Goal: Task Accomplishment & Management: Use online tool/utility

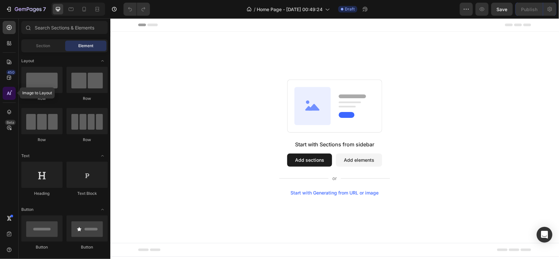
click at [10, 92] on icon at bounding box center [9, 93] width 7 height 7
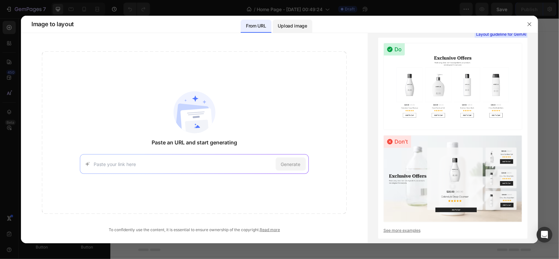
click at [289, 28] on p "Upload image" at bounding box center [292, 26] width 29 height 8
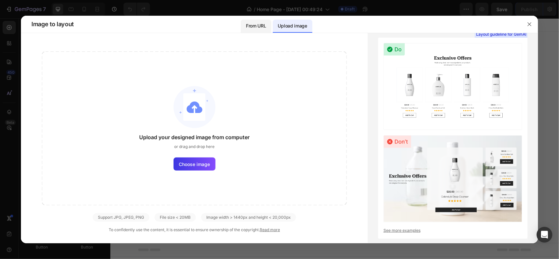
click at [263, 24] on p "From URL" at bounding box center [256, 26] width 20 height 8
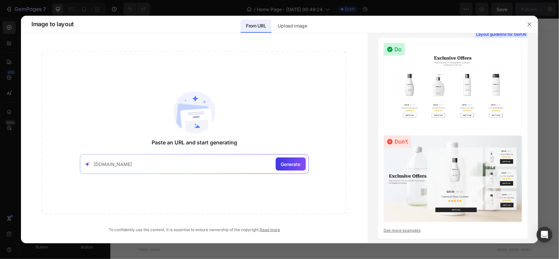
type input "[DOMAIN_NAME]"
click at [288, 168] on div "Generate" at bounding box center [291, 164] width 30 height 13
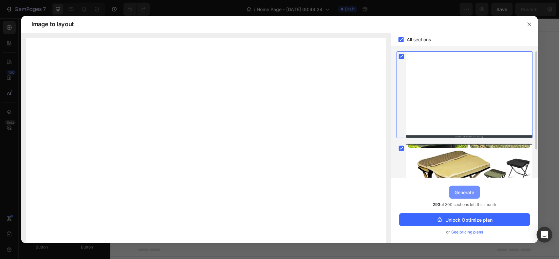
click at [469, 189] on div "Generate" at bounding box center [465, 192] width 20 height 7
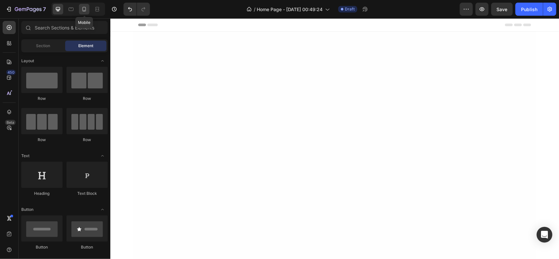
click at [86, 9] on icon at bounding box center [84, 9] width 7 height 7
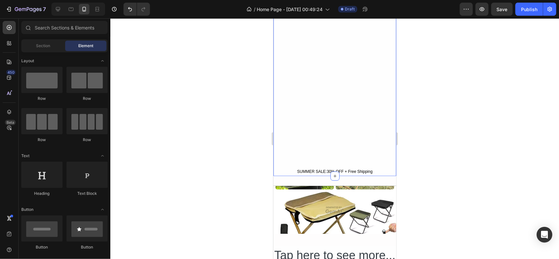
scroll to position [178, 0]
click at [318, 115] on div "SUMMER SALE:30% OFF + Free Shipping Text Block Row Section 1" at bounding box center [334, 15] width 123 height 322
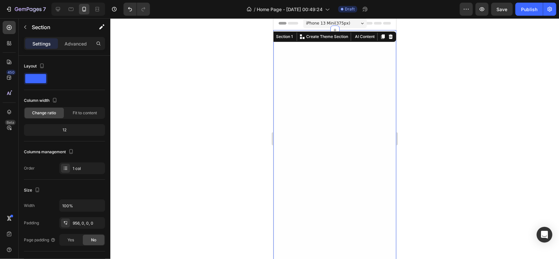
scroll to position [0, 0]
click at [391, 39] on icon at bounding box center [390, 38] width 4 height 5
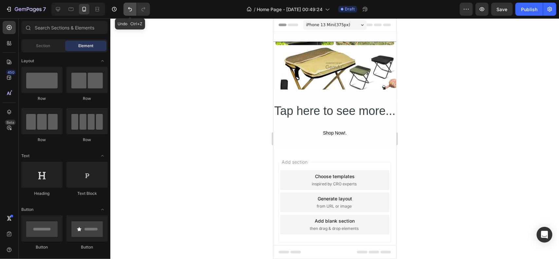
click at [133, 10] on icon "Undo/Redo" at bounding box center [130, 9] width 7 height 7
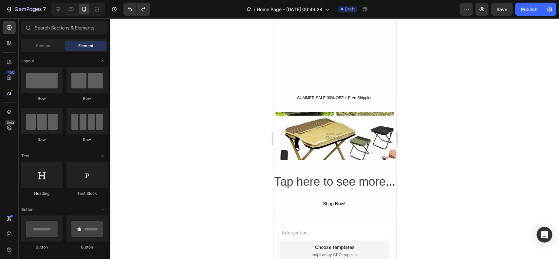
scroll to position [249, 0]
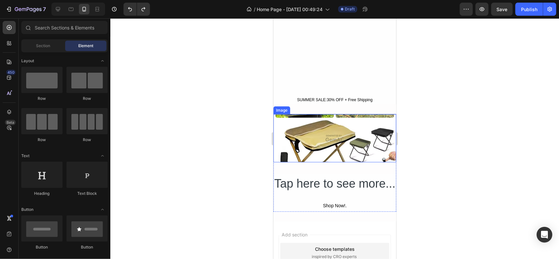
click at [308, 143] on img at bounding box center [334, 138] width 123 height 48
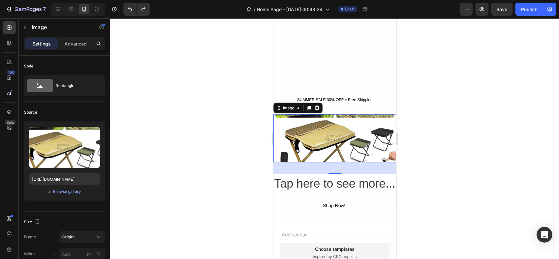
click at [182, 93] on div at bounding box center [334, 138] width 449 height 241
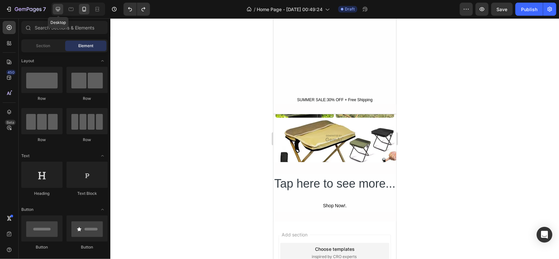
click at [54, 6] on div at bounding box center [58, 9] width 10 height 10
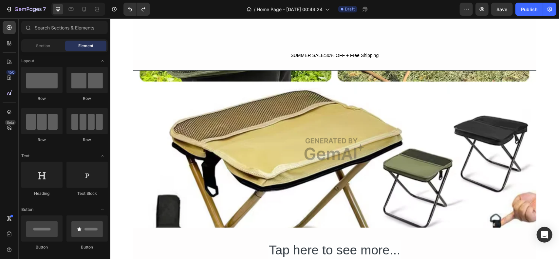
scroll to position [296, 0]
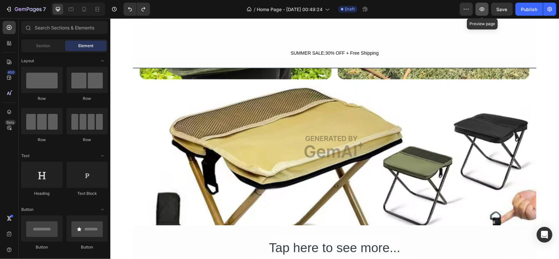
click at [477, 11] on button "button" at bounding box center [482, 9] width 13 height 13
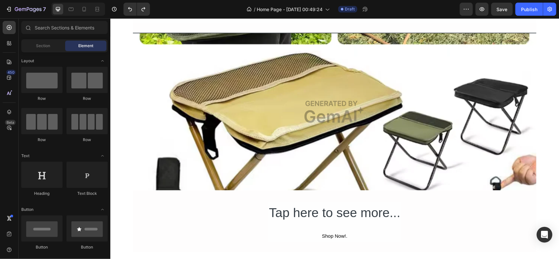
scroll to position [346, 0]
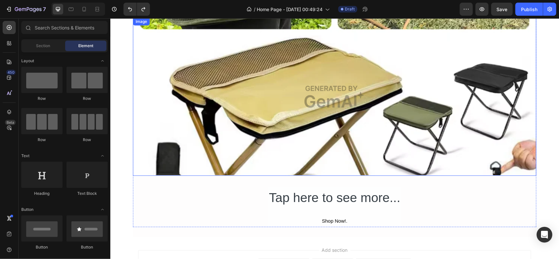
click at [245, 111] on img at bounding box center [334, 96] width 403 height 158
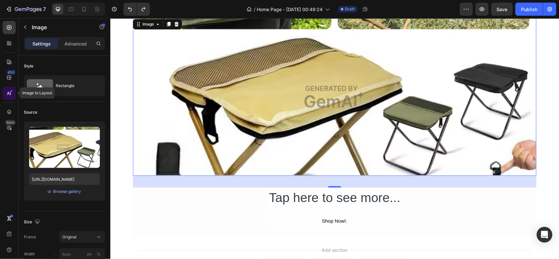
click at [13, 92] on div at bounding box center [9, 93] width 13 height 13
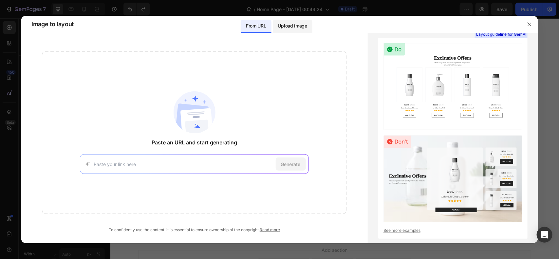
click at [292, 27] on p "Upload image" at bounding box center [292, 26] width 29 height 8
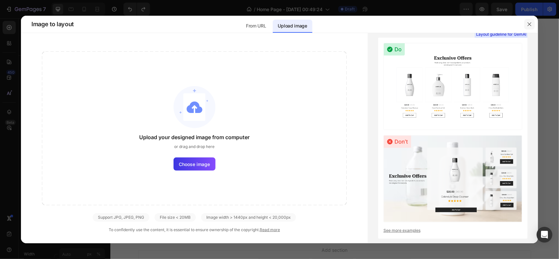
click at [528, 26] on icon "button" at bounding box center [529, 24] width 5 height 5
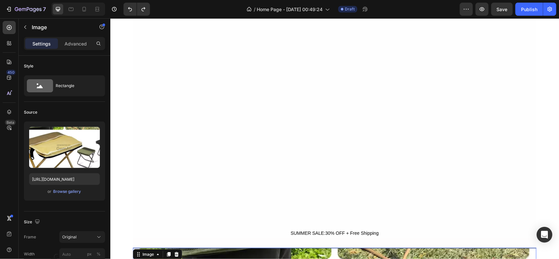
scroll to position [84, 0]
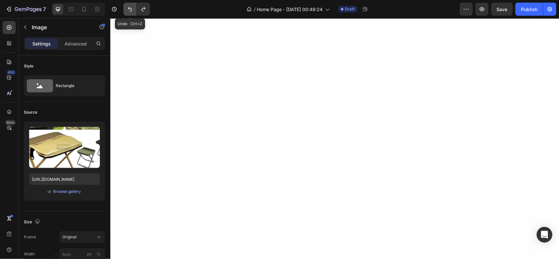
click at [129, 14] on button "Undo/Redo" at bounding box center [129, 9] width 13 height 13
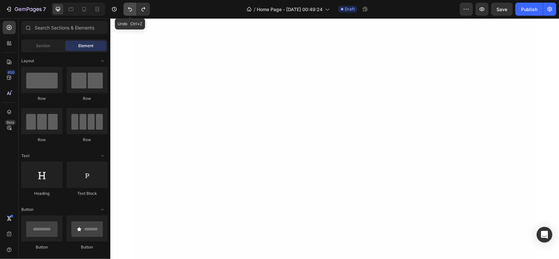
click at [129, 14] on button "Undo/Redo" at bounding box center [129, 9] width 13 height 13
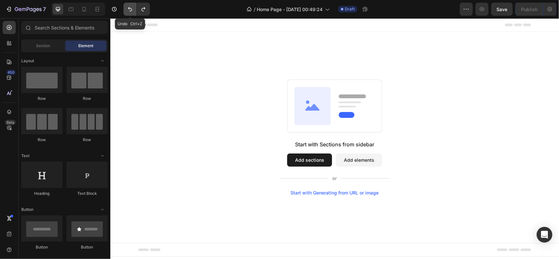
scroll to position [0, 0]
click at [129, 14] on button "Undo/Redo" at bounding box center [129, 9] width 13 height 13
click at [82, 10] on icon at bounding box center [84, 9] width 7 height 7
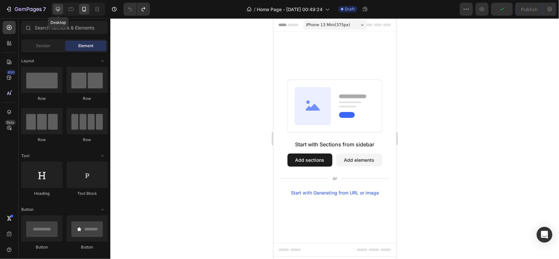
click at [61, 7] on icon at bounding box center [58, 9] width 7 height 7
click at [83, 12] on icon at bounding box center [84, 9] width 7 height 7
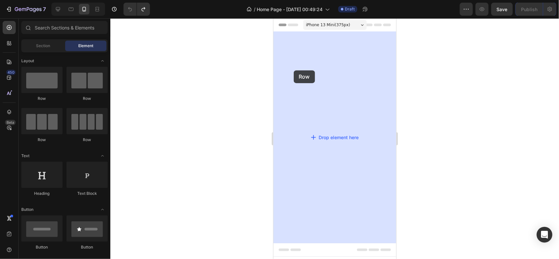
drag, startPoint x: 317, startPoint y: 105, endPoint x: 295, endPoint y: 69, distance: 42.2
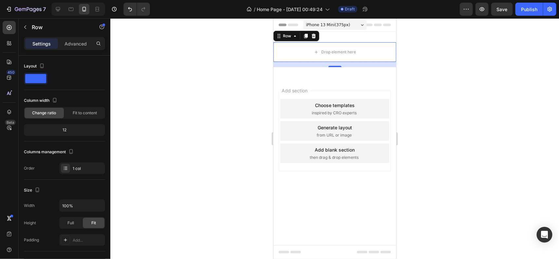
click at [254, 68] on div at bounding box center [334, 138] width 449 height 241
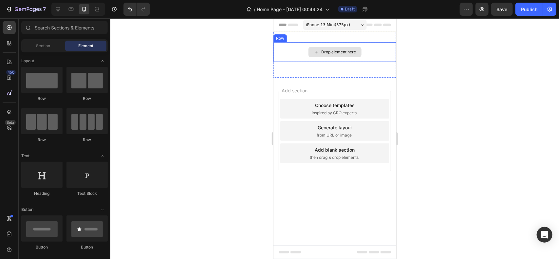
click at [335, 55] on div "Drop element here" at bounding box center [334, 52] width 53 height 10
click at [329, 53] on div "Drop element here" at bounding box center [338, 51] width 35 height 5
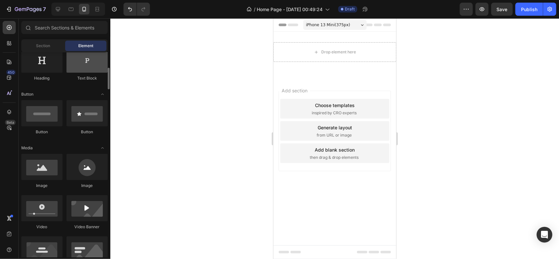
scroll to position [118, 0]
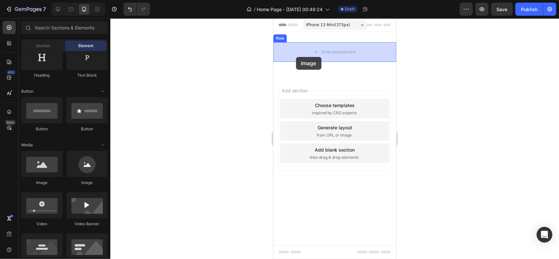
drag, startPoint x: 321, startPoint y: 184, endPoint x: 296, endPoint y: 56, distance: 130.2
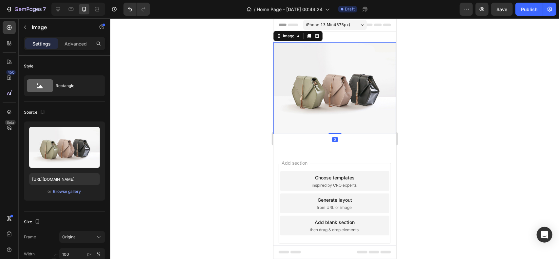
click at [207, 148] on div at bounding box center [334, 138] width 449 height 241
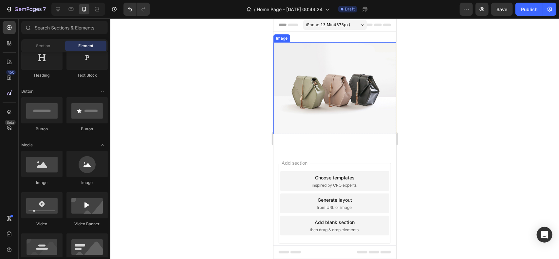
click at [357, 93] on img at bounding box center [334, 88] width 123 height 92
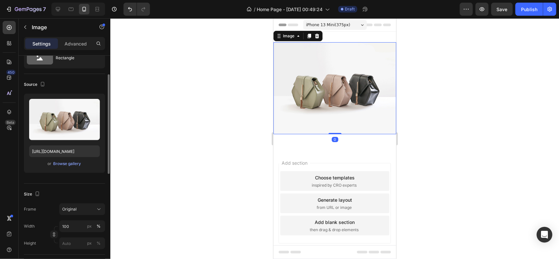
scroll to position [33, 0]
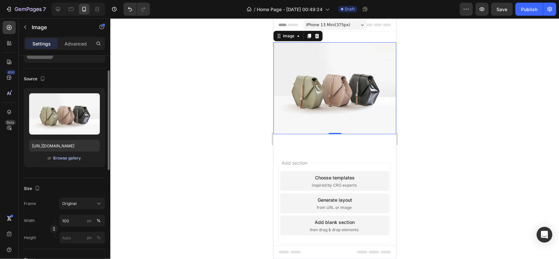
click at [73, 159] on div "Browse gallery" at bounding box center [67, 158] width 28 height 6
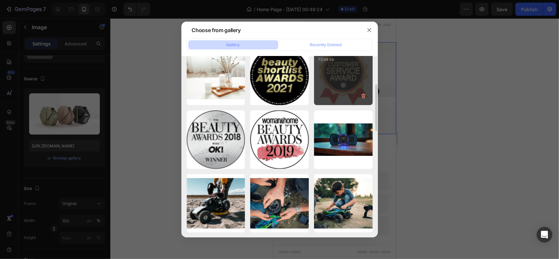
scroll to position [87, 0]
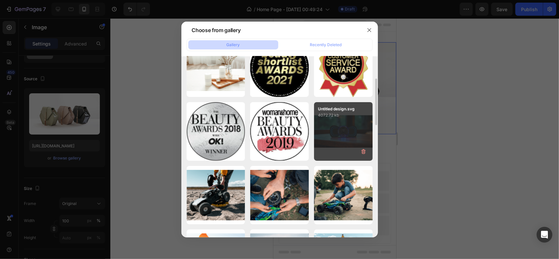
click at [330, 134] on div "Untitled design.svg 4072.72 kb" at bounding box center [343, 131] width 59 height 59
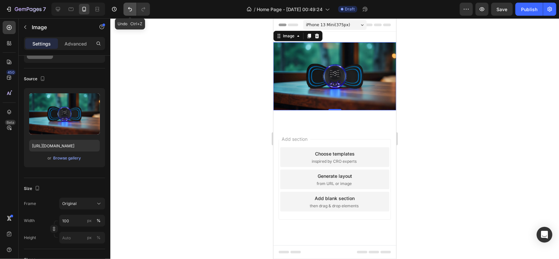
click at [135, 4] on button "Undo/Redo" at bounding box center [129, 9] width 13 height 13
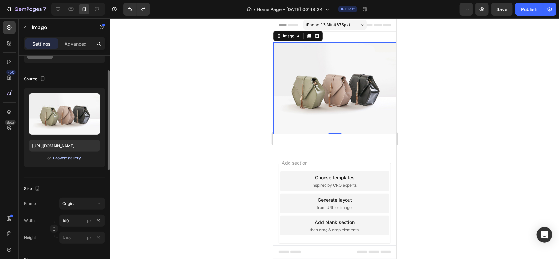
click at [72, 160] on div "Browse gallery" at bounding box center [67, 158] width 28 height 6
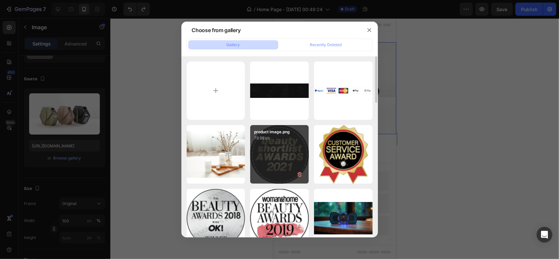
scroll to position [77, 0]
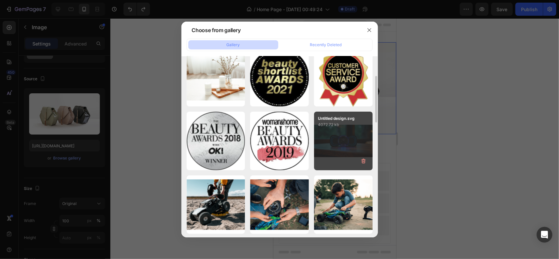
click at [357, 127] on p "4072.72 kb" at bounding box center [343, 124] width 51 height 7
type input "[URL][DOMAIN_NAME]"
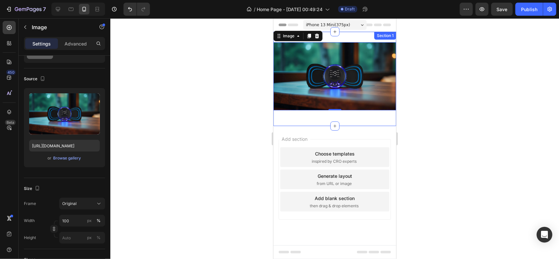
click at [339, 116] on div "Image 0 Row Section 1" at bounding box center [334, 78] width 123 height 94
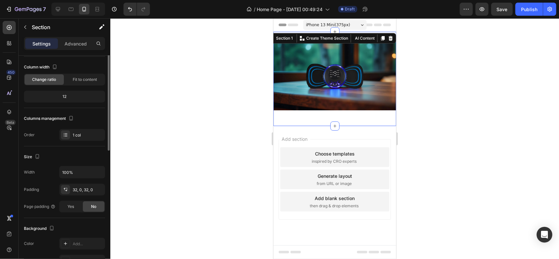
scroll to position [0, 0]
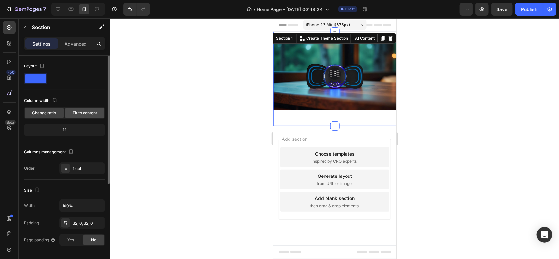
click at [96, 114] on span "Fit to content" at bounding box center [85, 113] width 24 height 6
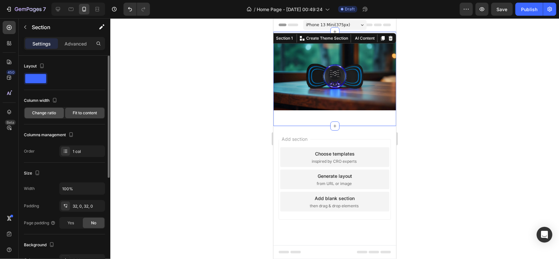
click at [60, 117] on div "Change ratio" at bounding box center [44, 113] width 39 height 10
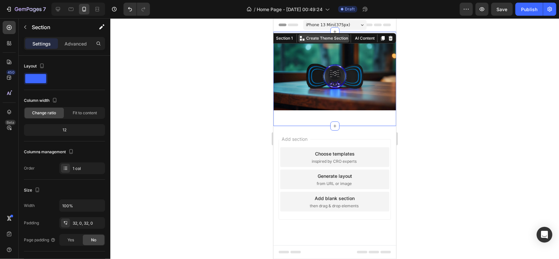
click at [319, 37] on p "Create Theme Section" at bounding box center [327, 38] width 42 height 6
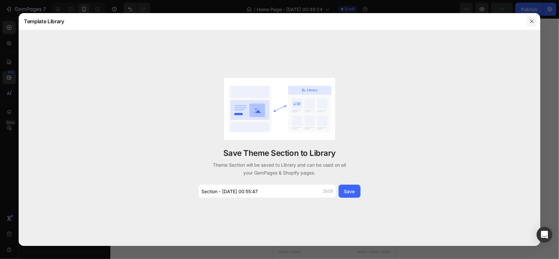
click at [535, 22] on button "button" at bounding box center [532, 21] width 10 height 10
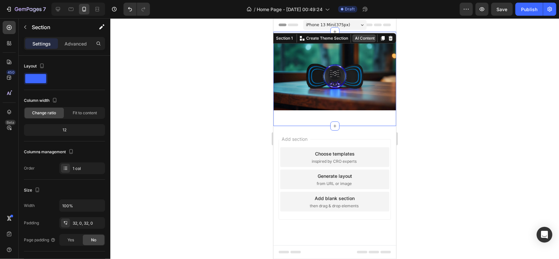
click at [362, 40] on button "AI Content" at bounding box center [364, 38] width 24 height 8
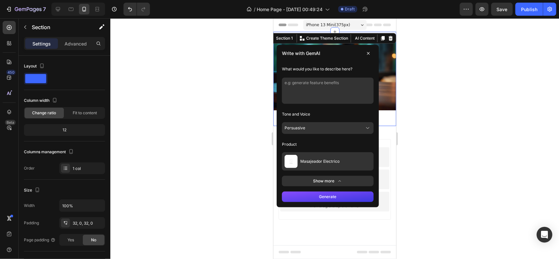
click at [312, 131] on button "Persuasive" at bounding box center [328, 128] width 92 height 12
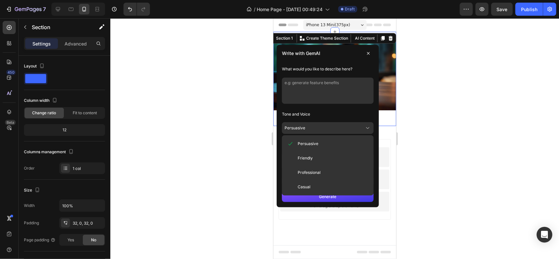
click at [312, 131] on button "Persuasive" at bounding box center [328, 128] width 92 height 12
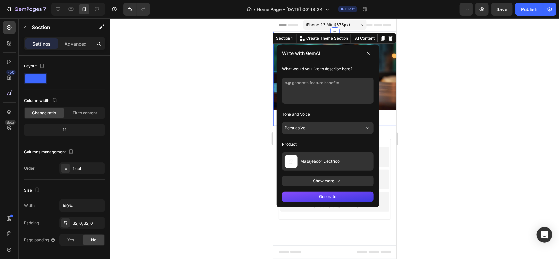
click at [342, 197] on button "Generate" at bounding box center [328, 196] width 92 height 10
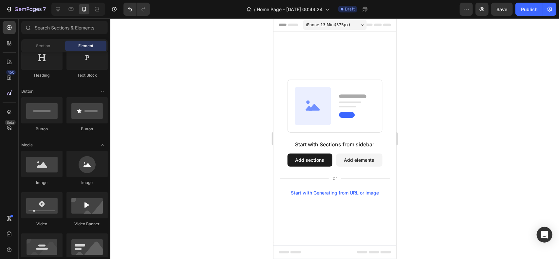
click at [188, 72] on div at bounding box center [334, 138] width 449 height 241
click at [131, 12] on icon "Undo/Redo" at bounding box center [130, 9] width 7 height 7
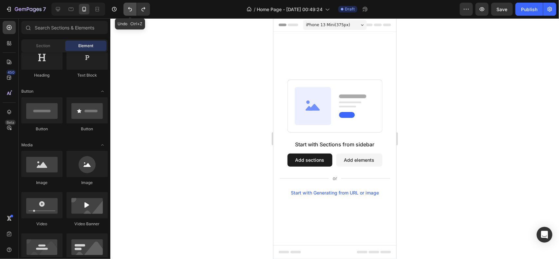
click at [131, 12] on icon "Undo/Redo" at bounding box center [130, 9] width 7 height 7
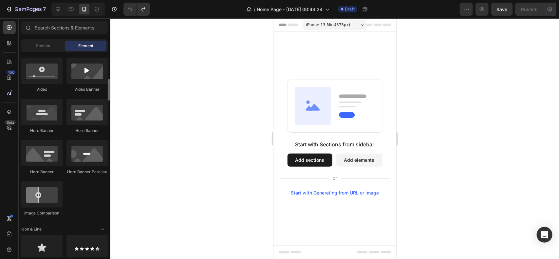
scroll to position [155, 0]
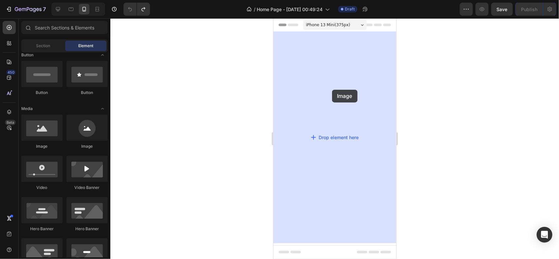
drag, startPoint x: 316, startPoint y: 143, endPoint x: 332, endPoint y: 89, distance: 55.6
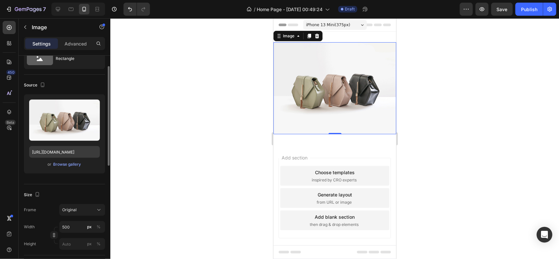
scroll to position [0, 0]
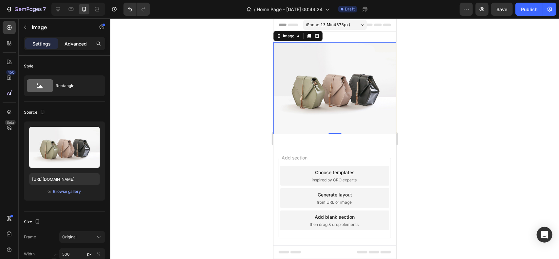
click at [73, 47] on div "Advanced" at bounding box center [75, 43] width 33 height 10
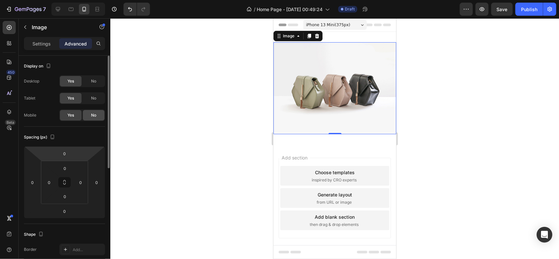
click at [92, 111] on div "No" at bounding box center [94, 115] width 22 height 10
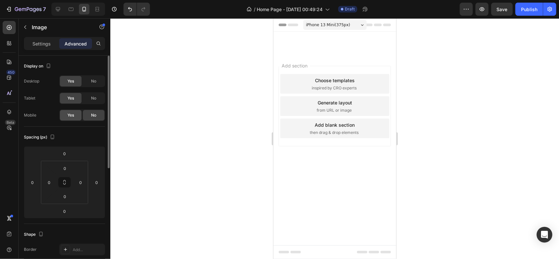
click at [75, 113] on div "Yes" at bounding box center [71, 115] width 22 height 10
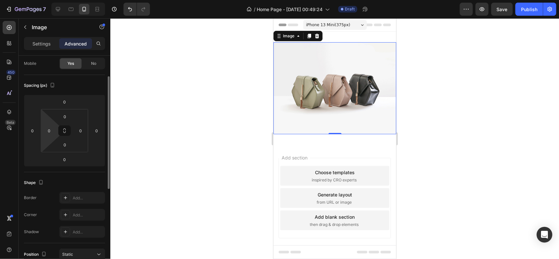
scroll to position [48, 0]
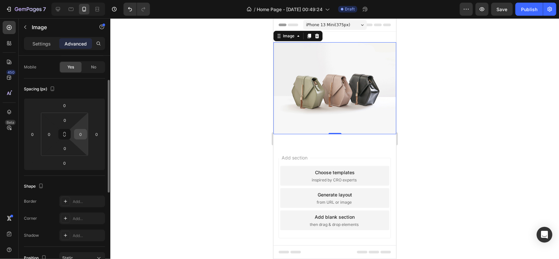
click at [85, 137] on input "0" at bounding box center [81, 134] width 10 height 10
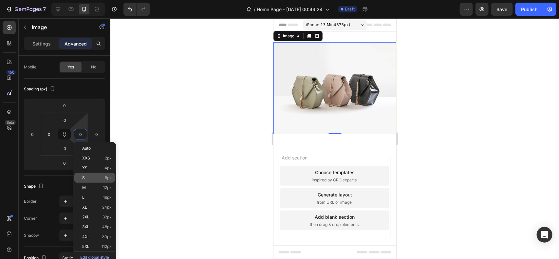
click at [85, 173] on div "S 8px" at bounding box center [94, 178] width 41 height 10
type input "8"
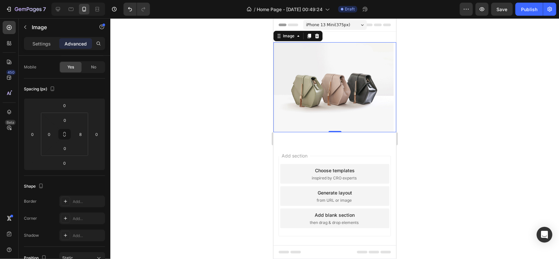
click at [191, 166] on div at bounding box center [334, 138] width 449 height 241
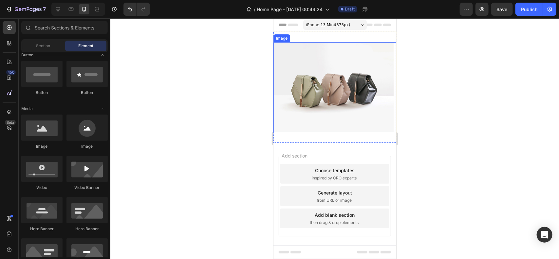
click at [315, 97] on img at bounding box center [333, 87] width 120 height 90
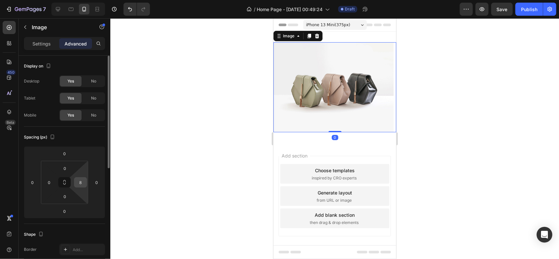
click at [84, 186] on input "8" at bounding box center [81, 183] width 10 height 10
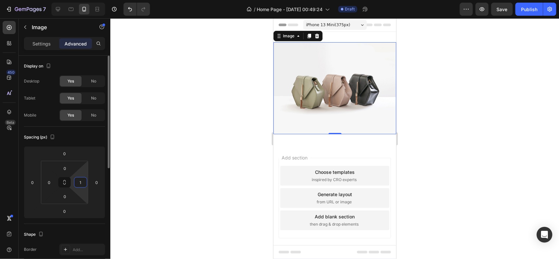
type input "1"
click at [50, 180] on input "0" at bounding box center [49, 183] width 10 height 10
type input "1"
click at [66, 168] on input "0" at bounding box center [64, 168] width 13 height 10
type input "1"
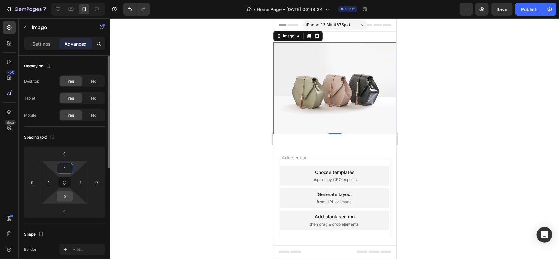
click at [66, 196] on input "0" at bounding box center [64, 197] width 13 height 10
type input "1"
click at [145, 131] on div at bounding box center [334, 138] width 449 height 241
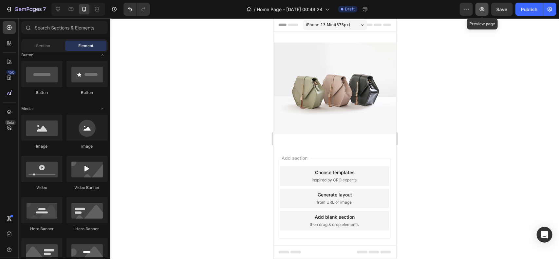
click at [485, 7] on icon "button" at bounding box center [482, 9] width 7 height 7
click at [57, 7] on icon at bounding box center [58, 9] width 7 height 7
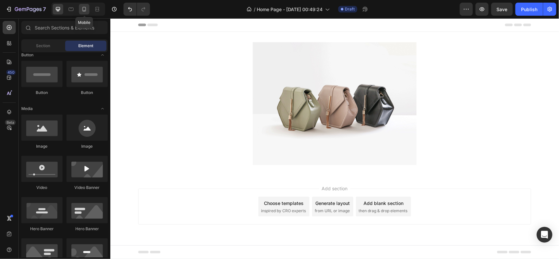
click at [82, 10] on icon at bounding box center [84, 9] width 7 height 7
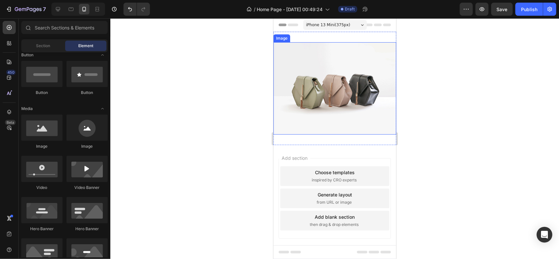
click at [338, 130] on img at bounding box center [334, 88] width 122 height 92
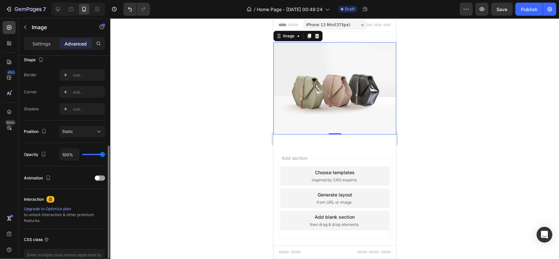
scroll to position [177, 0]
click at [100, 174] on div at bounding box center [100, 175] width 10 height 5
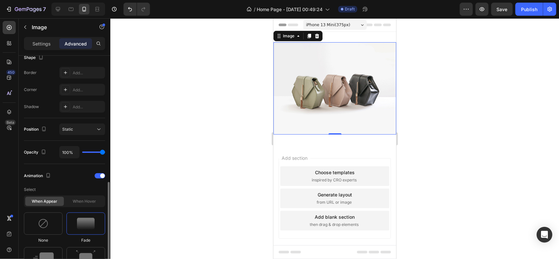
scroll to position [225, 0]
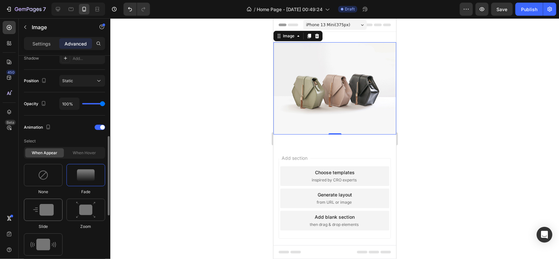
click at [41, 216] on img at bounding box center [43, 210] width 21 height 12
click at [71, 214] on div at bounding box center [85, 210] width 39 height 22
click at [49, 238] on div at bounding box center [43, 245] width 39 height 22
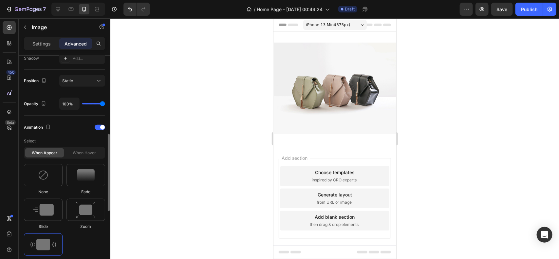
click at [49, 238] on div at bounding box center [43, 245] width 39 height 22
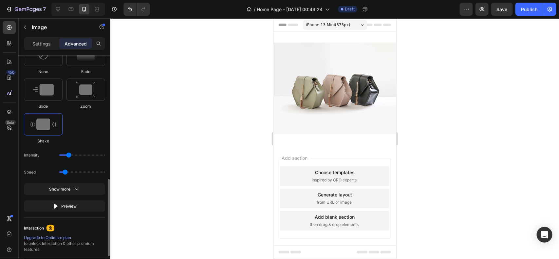
scroll to position [348, 0]
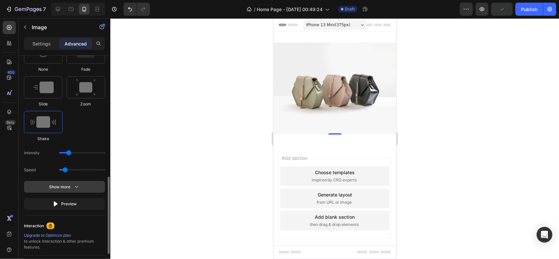
click at [64, 189] on div "Show more" at bounding box center [64, 187] width 30 height 7
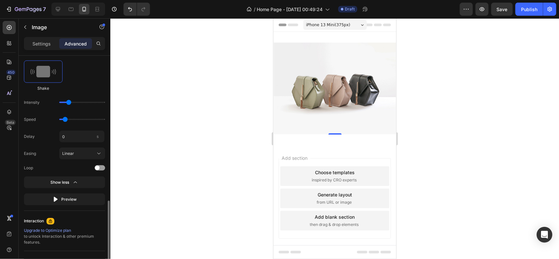
scroll to position [414, 0]
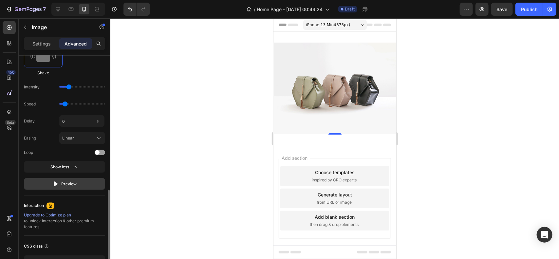
click at [65, 182] on div "Preview" at bounding box center [64, 184] width 25 height 7
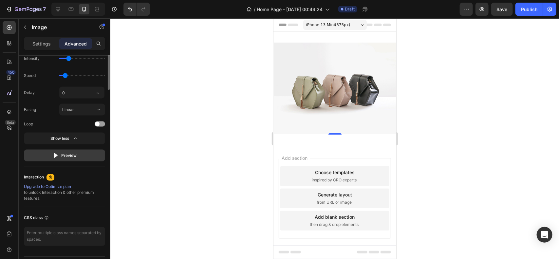
scroll to position [280, 0]
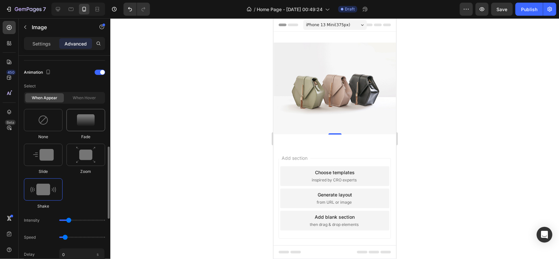
click at [80, 128] on div at bounding box center [85, 120] width 39 height 22
type input "1.7"
click at [50, 128] on div at bounding box center [43, 120] width 39 height 22
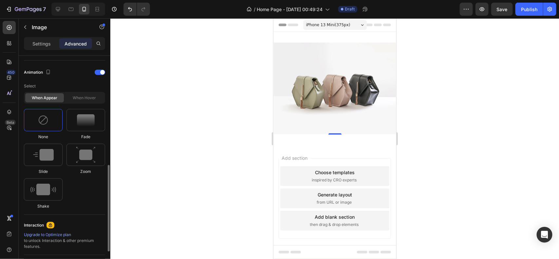
click at [81, 103] on div "When hover" at bounding box center [84, 97] width 39 height 9
click at [74, 99] on div "When hover" at bounding box center [84, 97] width 39 height 9
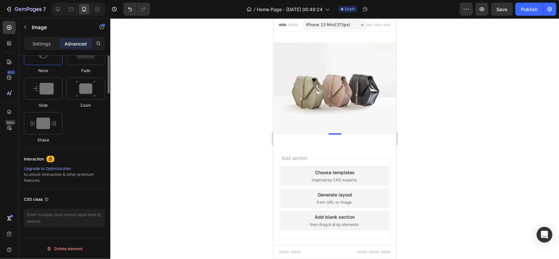
scroll to position [213, 0]
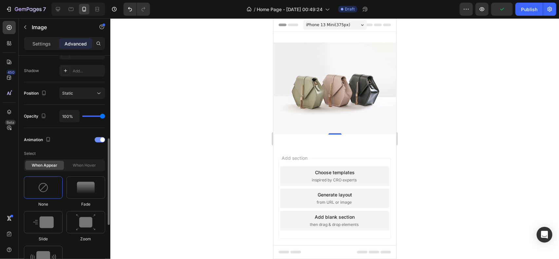
click at [96, 140] on div at bounding box center [100, 139] width 10 height 5
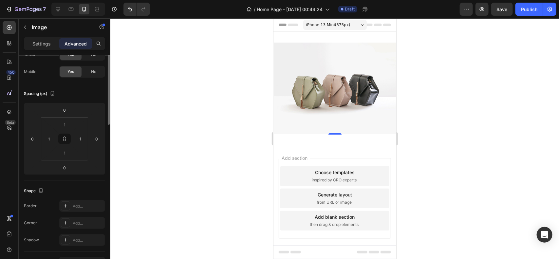
scroll to position [0, 0]
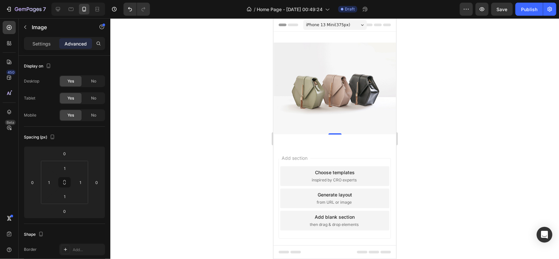
click at [299, 115] on img at bounding box center [334, 88] width 122 height 92
click at [321, 48] on img at bounding box center [334, 88] width 122 height 92
click at [9, 77] on icon at bounding box center [9, 77] width 7 height 7
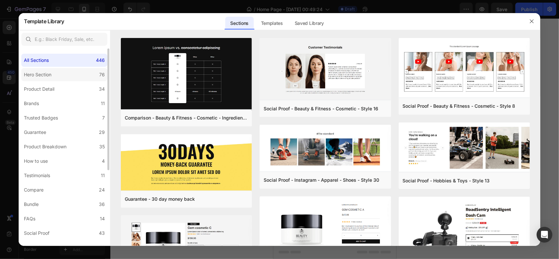
click at [49, 80] on label "Hero Section 76" at bounding box center [64, 74] width 86 height 13
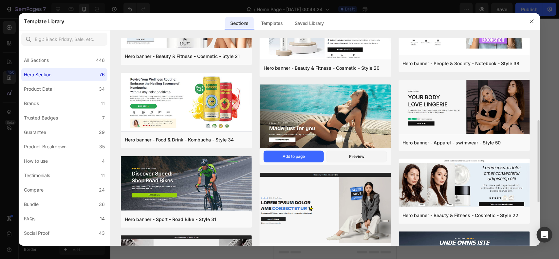
scroll to position [218, 0]
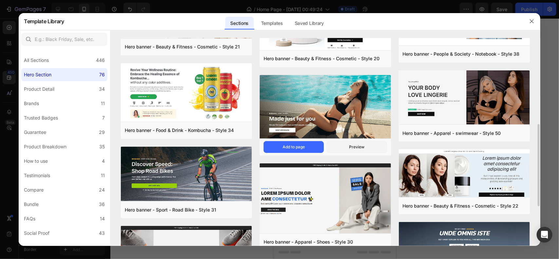
click at [308, 107] on img at bounding box center [325, 107] width 131 height 65
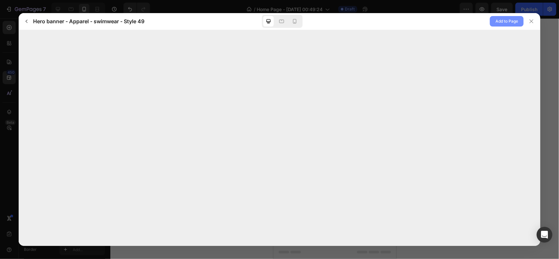
click at [507, 25] on button "Add to Page" at bounding box center [507, 21] width 34 height 10
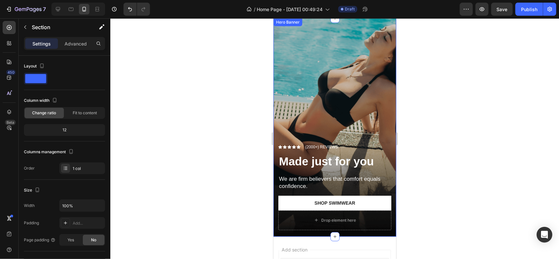
scroll to position [0, 0]
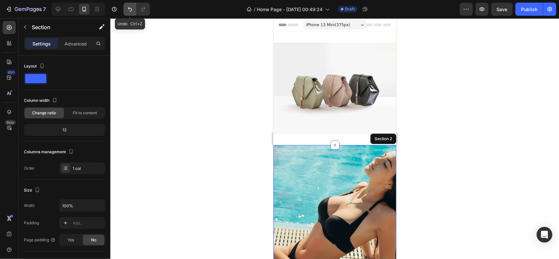
click at [128, 9] on icon "Undo/Redo" at bounding box center [130, 9] width 7 height 7
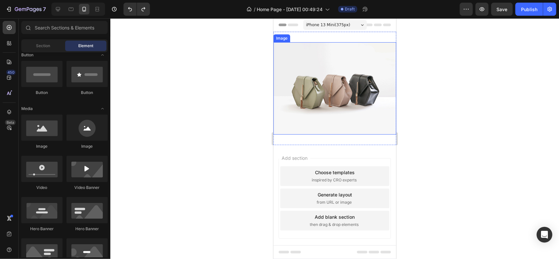
click at [308, 63] on img at bounding box center [334, 88] width 122 height 92
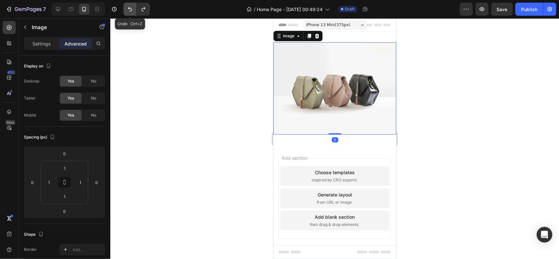
click at [135, 4] on button "Undo/Redo" at bounding box center [129, 9] width 13 height 13
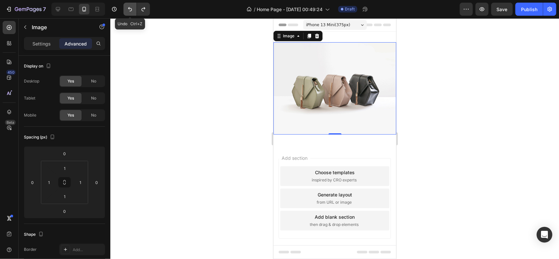
type input "1.7"
click at [135, 4] on button "Undo/Redo" at bounding box center [129, 9] width 13 height 13
click at [132, 9] on icon "Undo/Redo" at bounding box center [130, 9] width 7 height 7
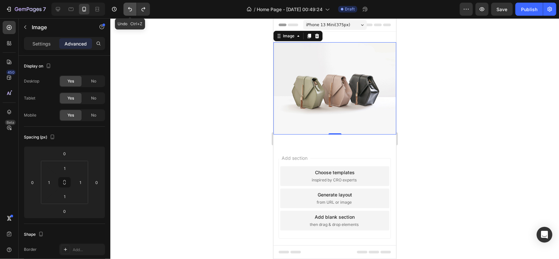
click at [132, 9] on icon "Undo/Redo" at bounding box center [130, 9] width 7 height 7
type input "0"
click at [132, 9] on icon "Undo/Redo" at bounding box center [130, 9] width 7 height 7
type input "0"
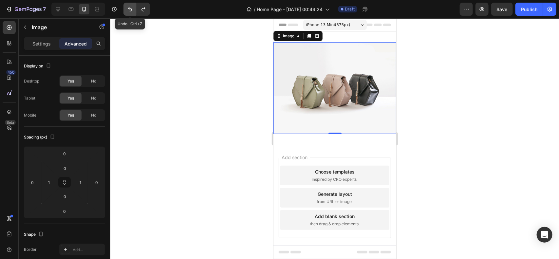
click at [132, 9] on icon "Undo/Redo" at bounding box center [130, 9] width 7 height 7
type input "0"
click at [132, 9] on icon "Undo/Redo" at bounding box center [130, 9] width 7 height 7
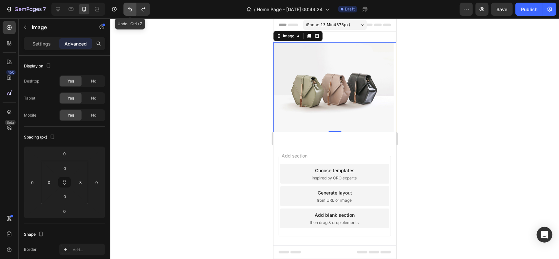
click at [132, 9] on icon "Undo/Redo" at bounding box center [130, 9] width 7 height 7
type input "0"
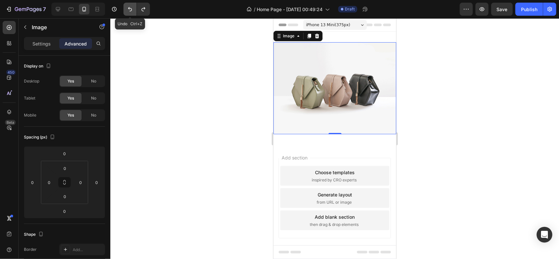
click at [132, 9] on icon "Undo/Redo" at bounding box center [130, 9] width 7 height 7
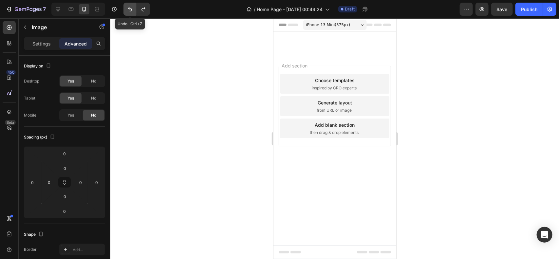
click at [132, 9] on icon "Undo/Redo" at bounding box center [130, 9] width 7 height 7
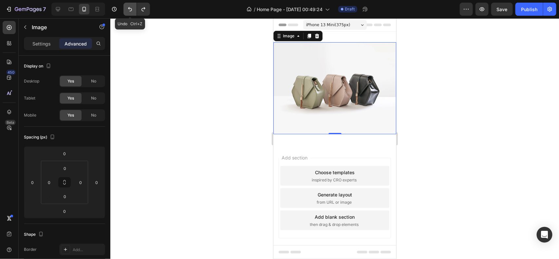
click at [133, 9] on icon "Undo/Redo" at bounding box center [130, 9] width 7 height 7
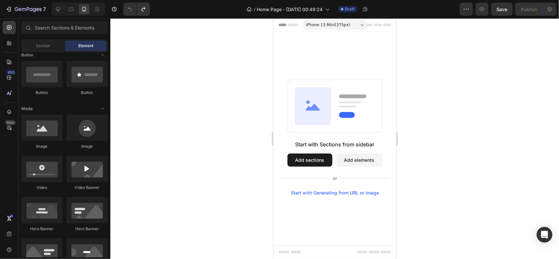
click at [319, 156] on button "Add sections" at bounding box center [309, 159] width 45 height 13
click at [296, 153] on button "Add sections" at bounding box center [309, 159] width 45 height 13
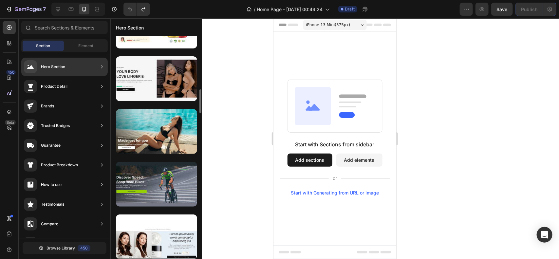
scroll to position [512, 0]
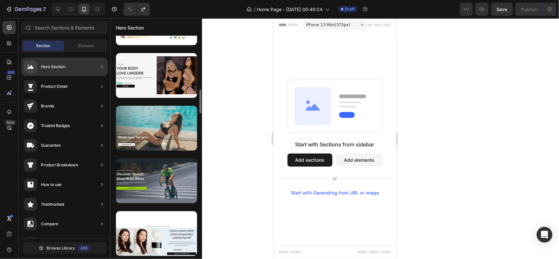
click at [155, 130] on div at bounding box center [156, 128] width 81 height 45
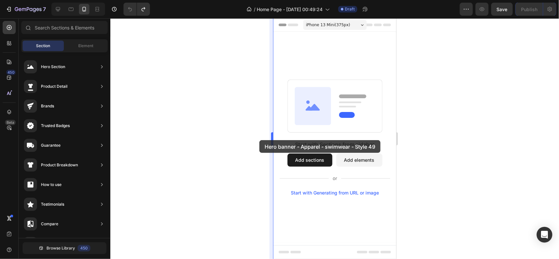
drag, startPoint x: 155, startPoint y: 130, endPoint x: 271, endPoint y: 125, distance: 116.4
click at [271, 0] on div "7 Version history / Home Page - [DATE] 00:49:24 Draft Preview Save Publish 450 …" at bounding box center [279, 0] width 559 height 0
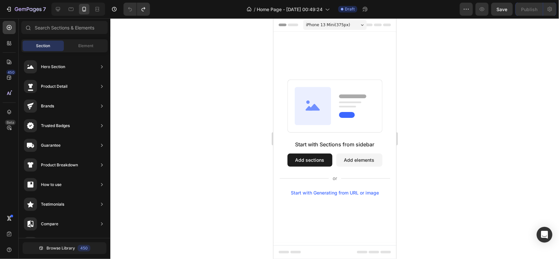
click at [303, 156] on button "Add sections" at bounding box center [309, 159] width 45 height 13
click at [292, 160] on button "Add sections" at bounding box center [309, 159] width 45 height 13
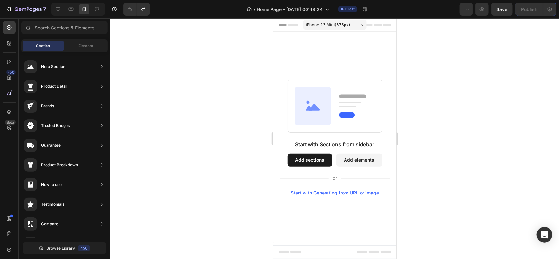
click at [292, 160] on button "Add sections" at bounding box center [309, 159] width 45 height 13
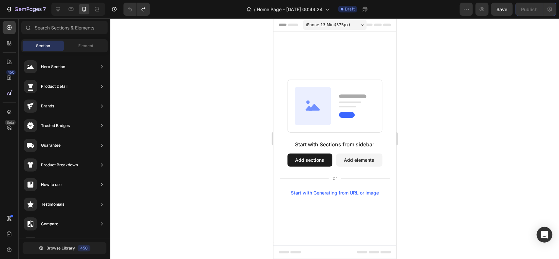
click at [292, 160] on button "Add sections" at bounding box center [309, 159] width 45 height 13
click at [309, 160] on button "Add sections" at bounding box center [309, 159] width 45 height 13
click at [361, 159] on button "Add elements" at bounding box center [359, 159] width 46 height 13
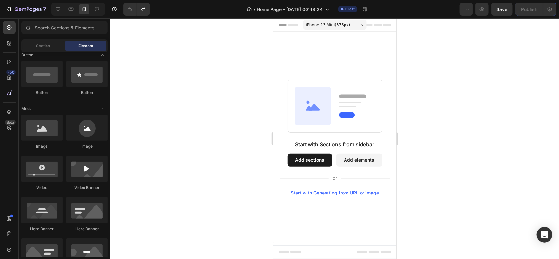
click at [316, 155] on button "Add sections" at bounding box center [309, 159] width 45 height 13
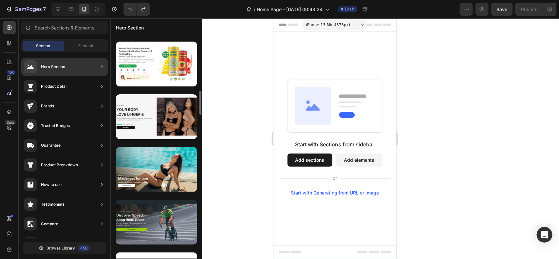
scroll to position [477, 0]
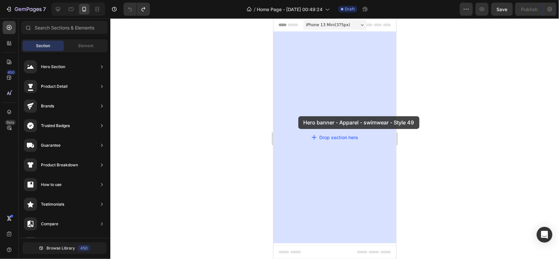
drag, startPoint x: 446, startPoint y: 178, endPoint x: 298, endPoint y: 116, distance: 160.9
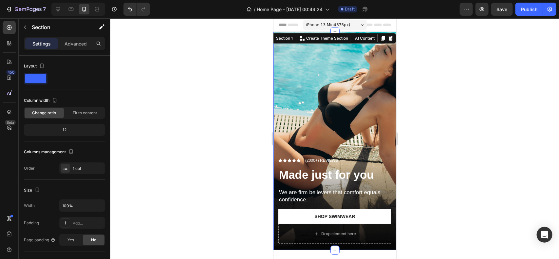
click at [206, 123] on div at bounding box center [334, 138] width 449 height 241
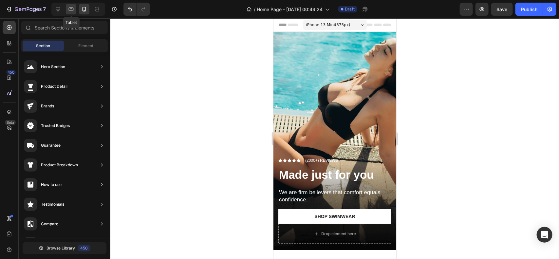
click at [72, 7] on icon at bounding box center [71, 9] width 7 height 7
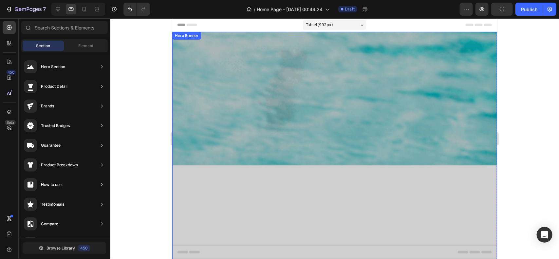
click at [321, 64] on div "Overlay" at bounding box center [334, 110] width 325 height 158
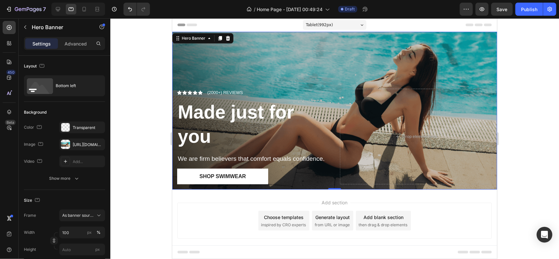
click at [357, 60] on div "Overlay" at bounding box center [334, 110] width 325 height 158
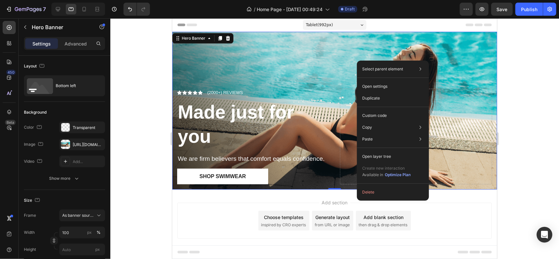
click at [152, 75] on div at bounding box center [334, 138] width 449 height 241
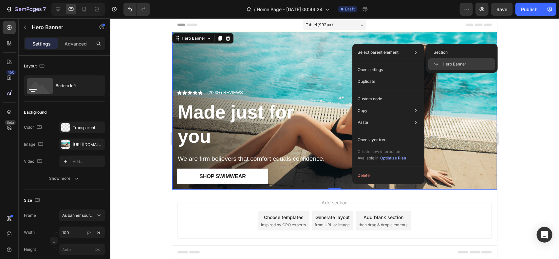
click at [559, 60] on div at bounding box center [334, 138] width 449 height 241
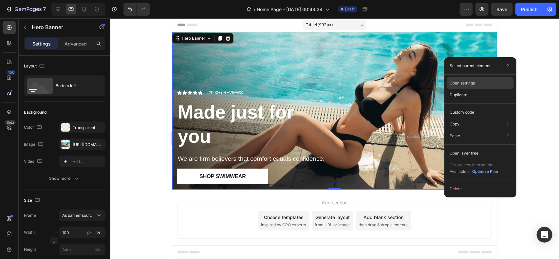
click at [478, 86] on div "Open settings" at bounding box center [480, 83] width 67 height 12
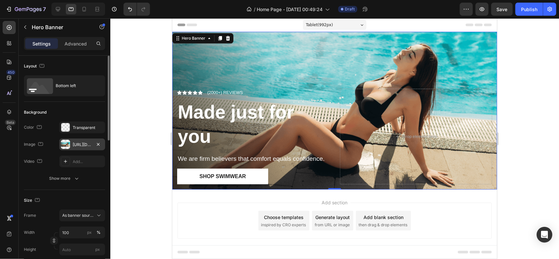
click at [84, 146] on div "[URL][DOMAIN_NAME]" at bounding box center [82, 145] width 19 height 6
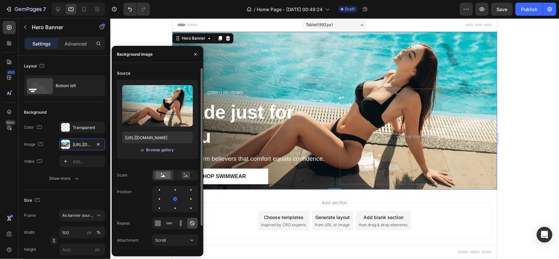
click at [154, 151] on div "Browse gallery" at bounding box center [160, 150] width 28 height 6
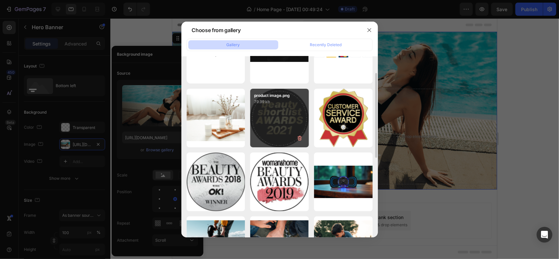
scroll to position [45, 0]
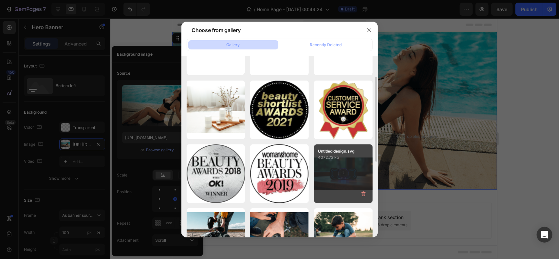
click at [341, 172] on div "Untitled design.svg 4072.72 kb" at bounding box center [343, 173] width 59 height 59
type input "[URL][DOMAIN_NAME]"
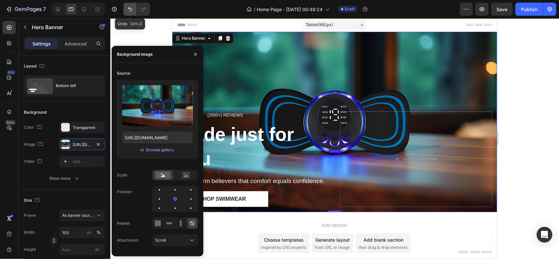
click at [129, 7] on icon "Undo/Redo" at bounding box center [130, 9] width 7 height 7
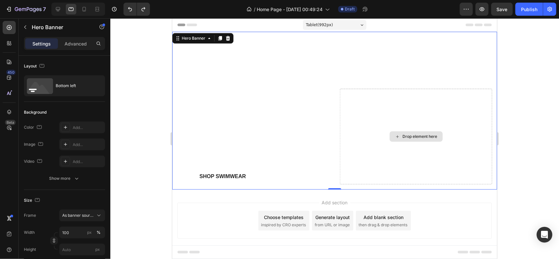
click at [403, 140] on div "Drop element here" at bounding box center [415, 136] width 53 height 10
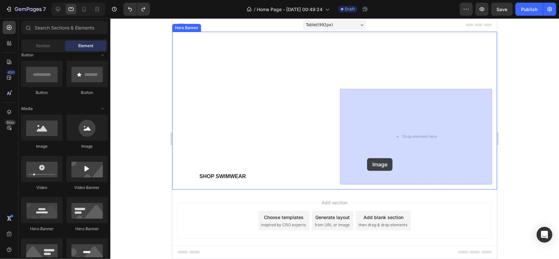
drag, startPoint x: 208, startPoint y: 142, endPoint x: 376, endPoint y: 155, distance: 168.8
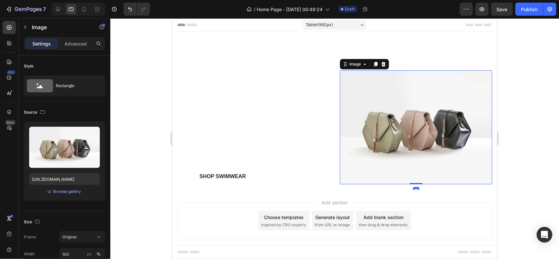
click at [141, 121] on div at bounding box center [334, 138] width 449 height 241
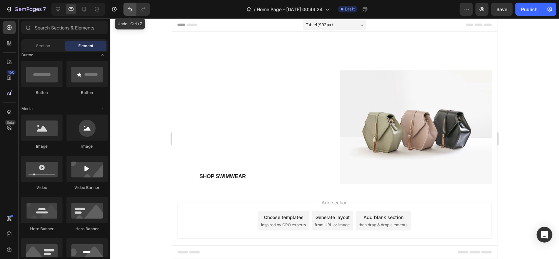
click at [134, 10] on button "Undo/Redo" at bounding box center [129, 9] width 13 height 13
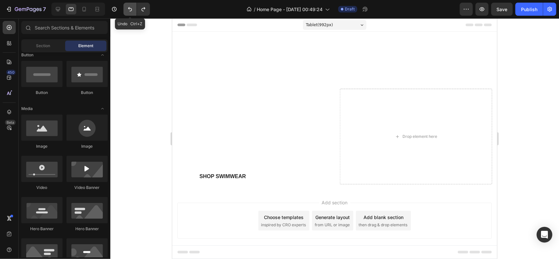
click at [134, 10] on button "Undo/Redo" at bounding box center [129, 9] width 13 height 13
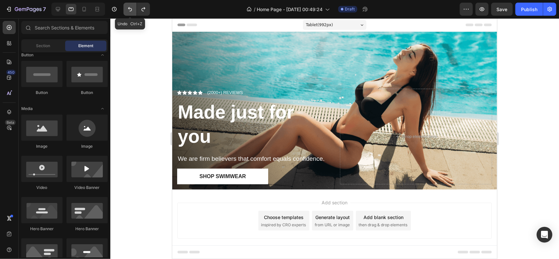
click at [134, 10] on button "Undo/Redo" at bounding box center [129, 9] width 13 height 13
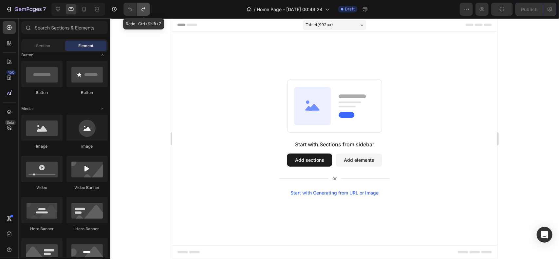
click at [145, 13] on button "Undo/Redo" at bounding box center [143, 9] width 13 height 13
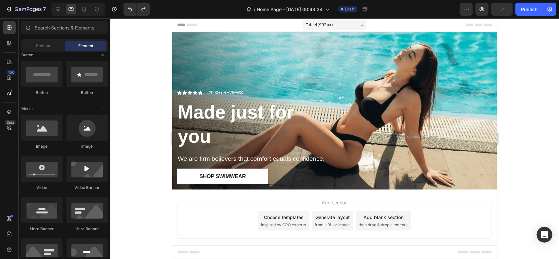
click at [144, 81] on div at bounding box center [334, 138] width 449 height 241
click at [481, 8] on icon "button" at bounding box center [482, 9] width 7 height 7
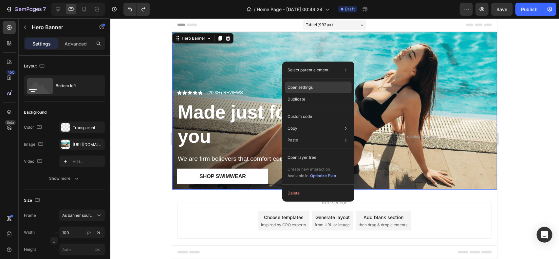
click at [299, 90] on p "Open settings" at bounding box center [300, 87] width 25 height 6
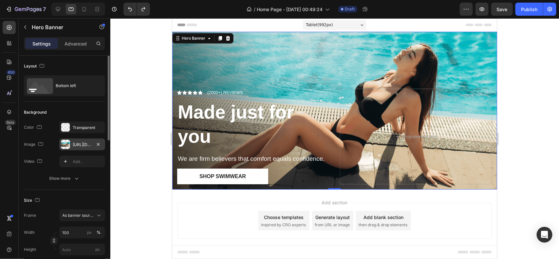
click at [74, 143] on div "[URL][DOMAIN_NAME]" at bounding box center [82, 145] width 19 height 6
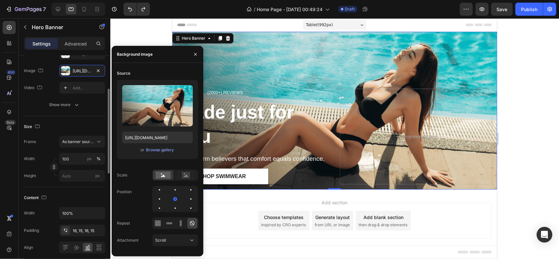
scroll to position [79, 0]
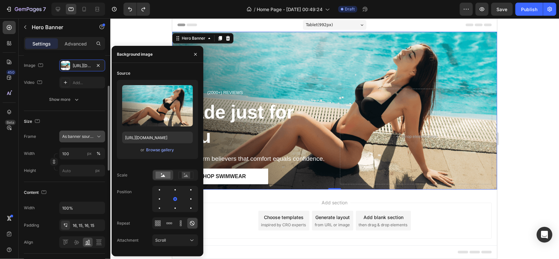
click at [88, 138] on span "As banner source" at bounding box center [78, 137] width 32 height 6
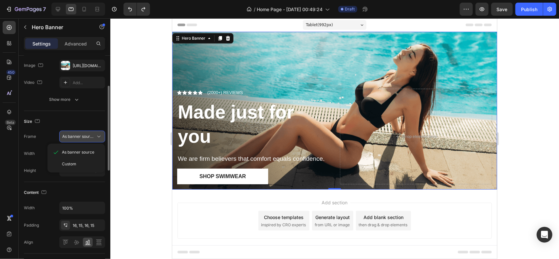
click at [88, 138] on span "As banner source" at bounding box center [78, 137] width 32 height 6
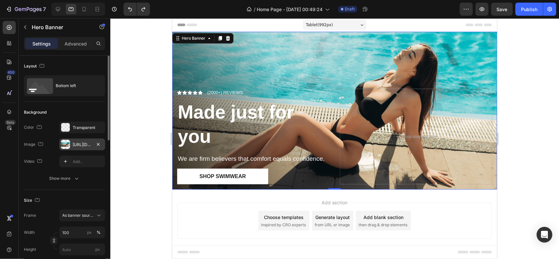
click at [85, 144] on div "[URL][DOMAIN_NAME]" at bounding box center [82, 145] width 19 height 6
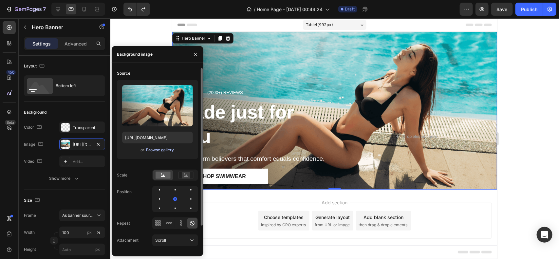
click at [166, 150] on div "Browse gallery" at bounding box center [160, 150] width 28 height 6
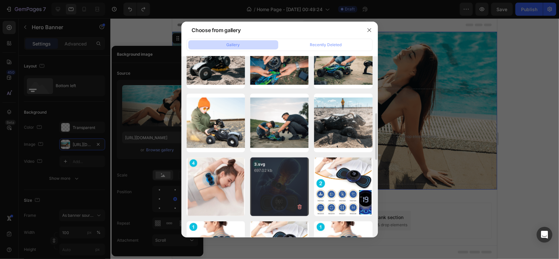
scroll to position [71, 0]
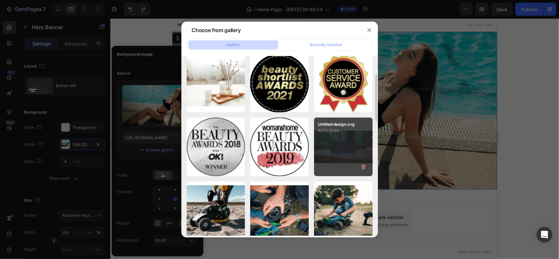
click at [327, 156] on div "Untitled design.svg 4072.72 kb" at bounding box center [343, 147] width 59 height 59
type input "[URL][DOMAIN_NAME]"
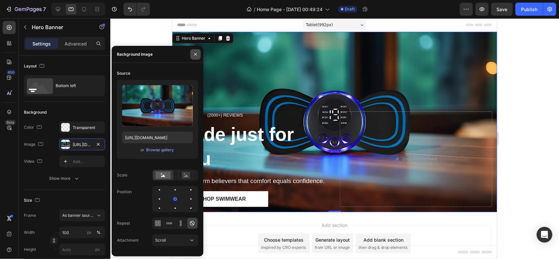
click at [196, 54] on icon "button" at bounding box center [195, 54] width 3 height 3
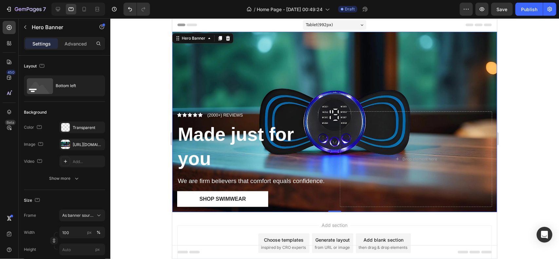
click at [167, 81] on div at bounding box center [334, 138] width 449 height 241
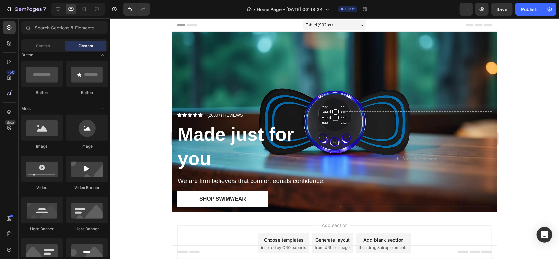
click at [514, 103] on div at bounding box center [334, 138] width 449 height 241
click at [221, 140] on strong "Made just for you" at bounding box center [236, 145] width 116 height 45
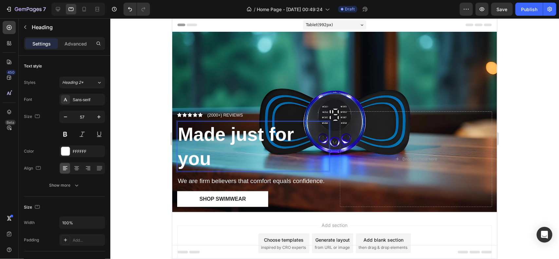
click at [208, 159] on strong "Made just for you" at bounding box center [236, 145] width 116 height 45
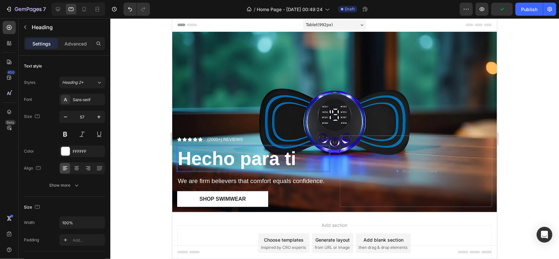
click at [167, 117] on div at bounding box center [334, 138] width 449 height 241
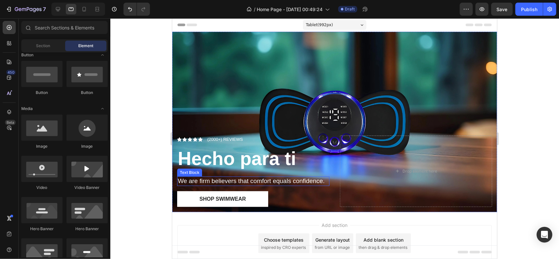
click at [205, 184] on p "We are firm believers that comfort equals confidence." at bounding box center [253, 181] width 151 height 8
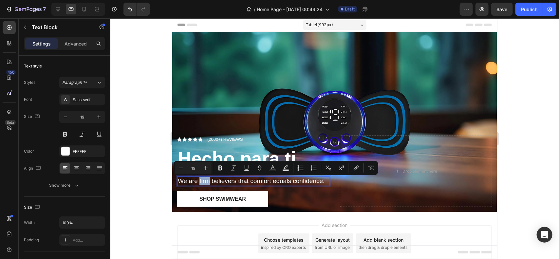
click at [205, 184] on p "We are firm believers that comfort equals confidence." at bounding box center [253, 181] width 151 height 8
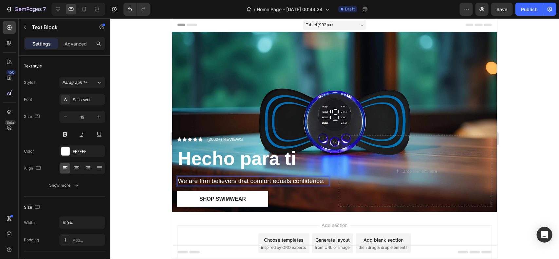
click at [205, 184] on p "We are firm believers that comfort equals confidence." at bounding box center [253, 181] width 151 height 8
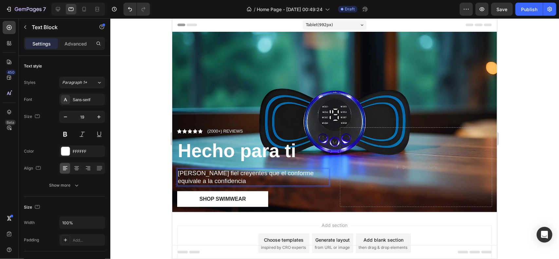
click at [155, 160] on div at bounding box center [334, 138] width 449 height 241
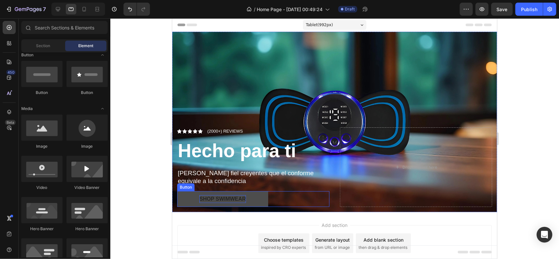
click at [224, 197] on div "Shop Swimwear" at bounding box center [222, 199] width 47 height 8
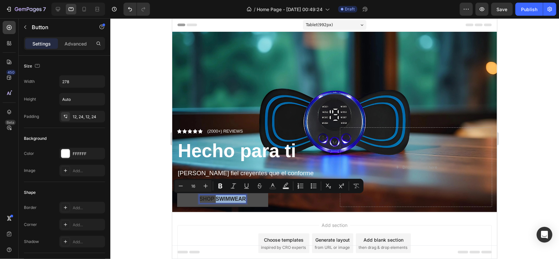
click at [207, 199] on p "Shop Swimwear" at bounding box center [222, 199] width 47 height 8
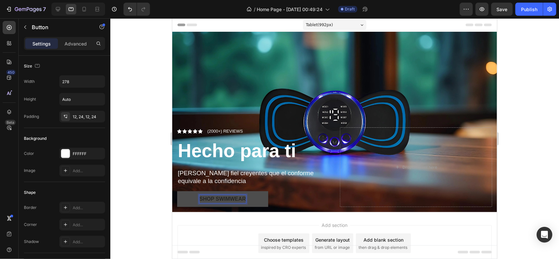
click at [207, 199] on p "Shop Swimwear" at bounding box center [222, 199] width 47 height 8
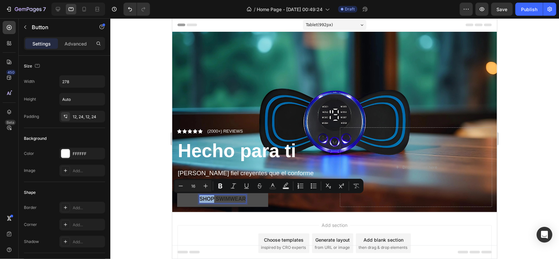
click at [218, 200] on p "Shop Swimwear" at bounding box center [222, 199] width 47 height 8
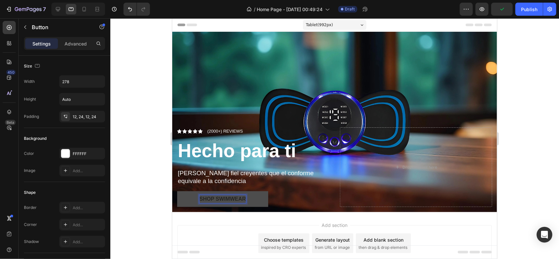
click at [218, 200] on p "Shop Swimwear" at bounding box center [222, 199] width 47 height 8
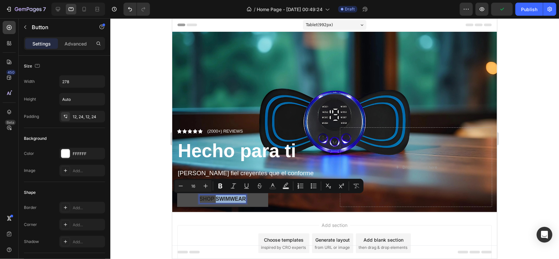
click at [218, 200] on p "Shop Swimwear" at bounding box center [222, 199] width 47 height 8
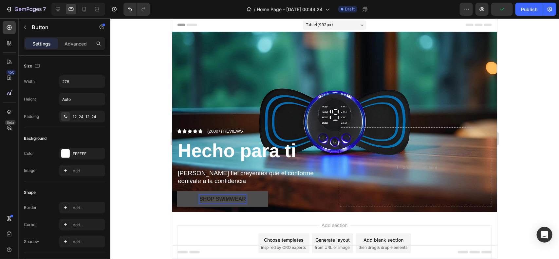
click at [218, 200] on p "Shop Swimwear" at bounding box center [222, 199] width 47 height 8
click at [177, 191] on button "Compra" at bounding box center [222, 199] width 91 height 16
click at [150, 146] on div at bounding box center [334, 138] width 449 height 241
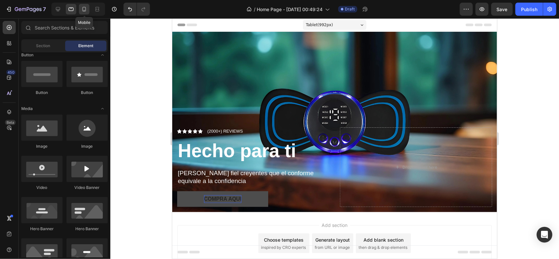
click at [87, 8] on icon at bounding box center [84, 9] width 7 height 7
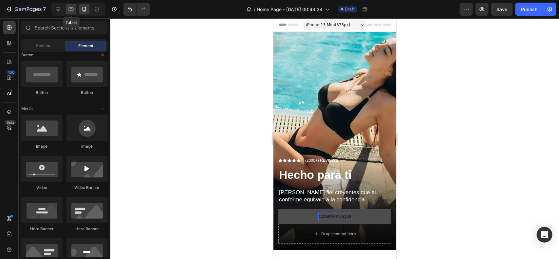
click at [71, 9] on icon at bounding box center [71, 9] width 7 height 7
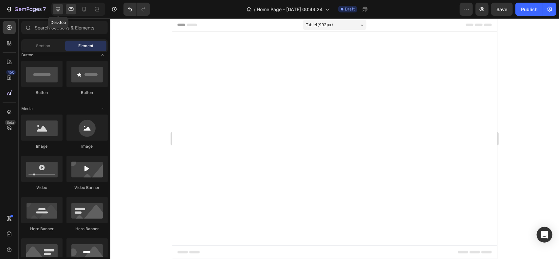
click at [60, 11] on icon at bounding box center [58, 9] width 7 height 7
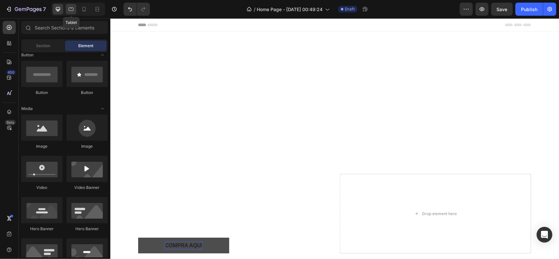
click at [70, 12] on icon at bounding box center [71, 9] width 7 height 7
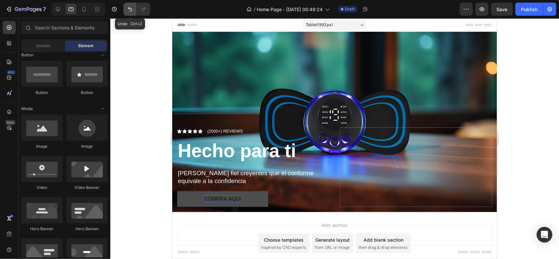
click at [131, 7] on icon "Undo/Redo" at bounding box center [130, 9] width 7 height 7
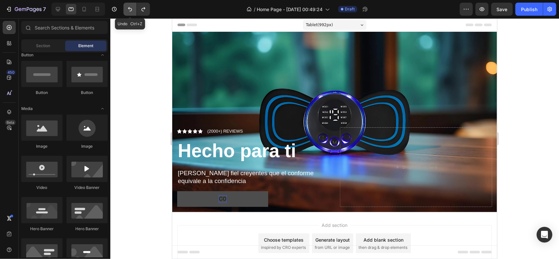
click at [131, 7] on icon "Undo/Redo" at bounding box center [130, 9] width 7 height 7
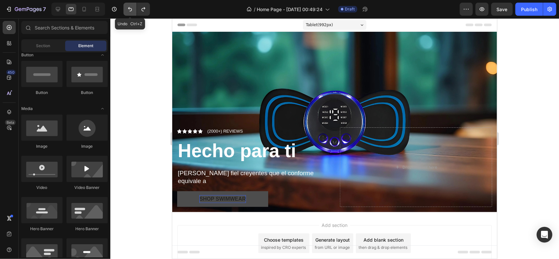
click at [131, 7] on icon "Undo/Redo" at bounding box center [130, 9] width 7 height 7
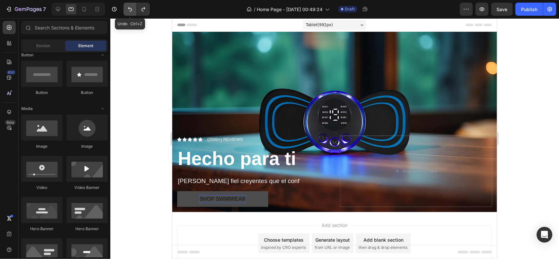
click at [131, 7] on icon "Undo/Redo" at bounding box center [130, 9] width 7 height 7
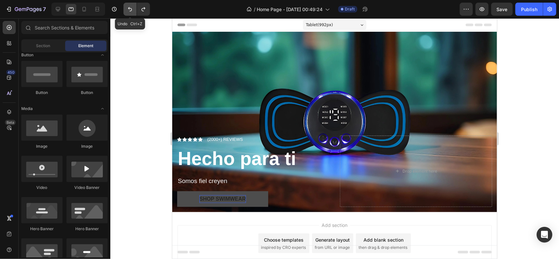
click at [131, 7] on icon "Undo/Redo" at bounding box center [130, 9] width 7 height 7
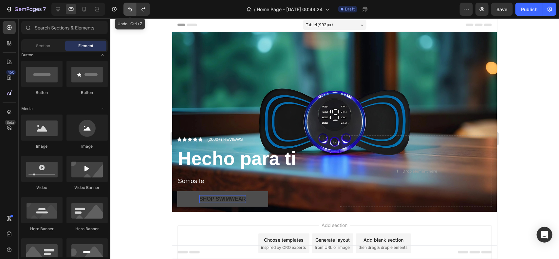
click at [131, 7] on icon "Undo/Redo" at bounding box center [130, 9] width 7 height 7
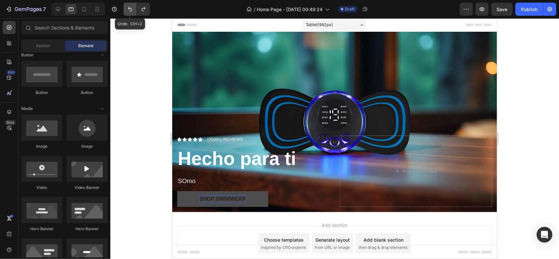
click at [131, 7] on icon "Undo/Redo" at bounding box center [130, 9] width 7 height 7
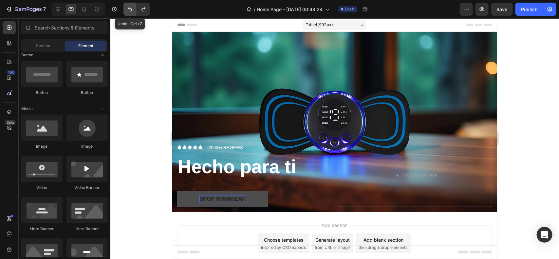
click at [131, 7] on icon "Undo/Redo" at bounding box center [130, 9] width 7 height 7
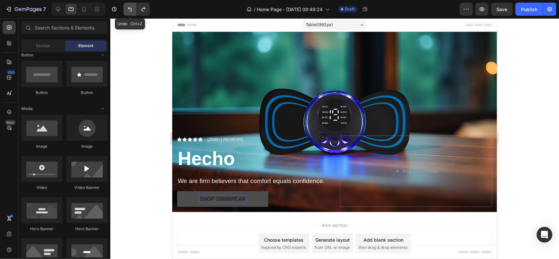
click at [131, 7] on icon "Undo/Redo" at bounding box center [130, 9] width 7 height 7
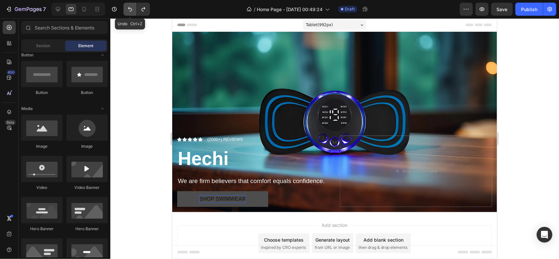
click at [131, 7] on icon "Undo/Redo" at bounding box center [130, 9] width 7 height 7
click at [60, 13] on div at bounding box center [58, 9] width 10 height 10
